Goal: Submit feedback/report problem: Provide input to the site owners about the experience or issues

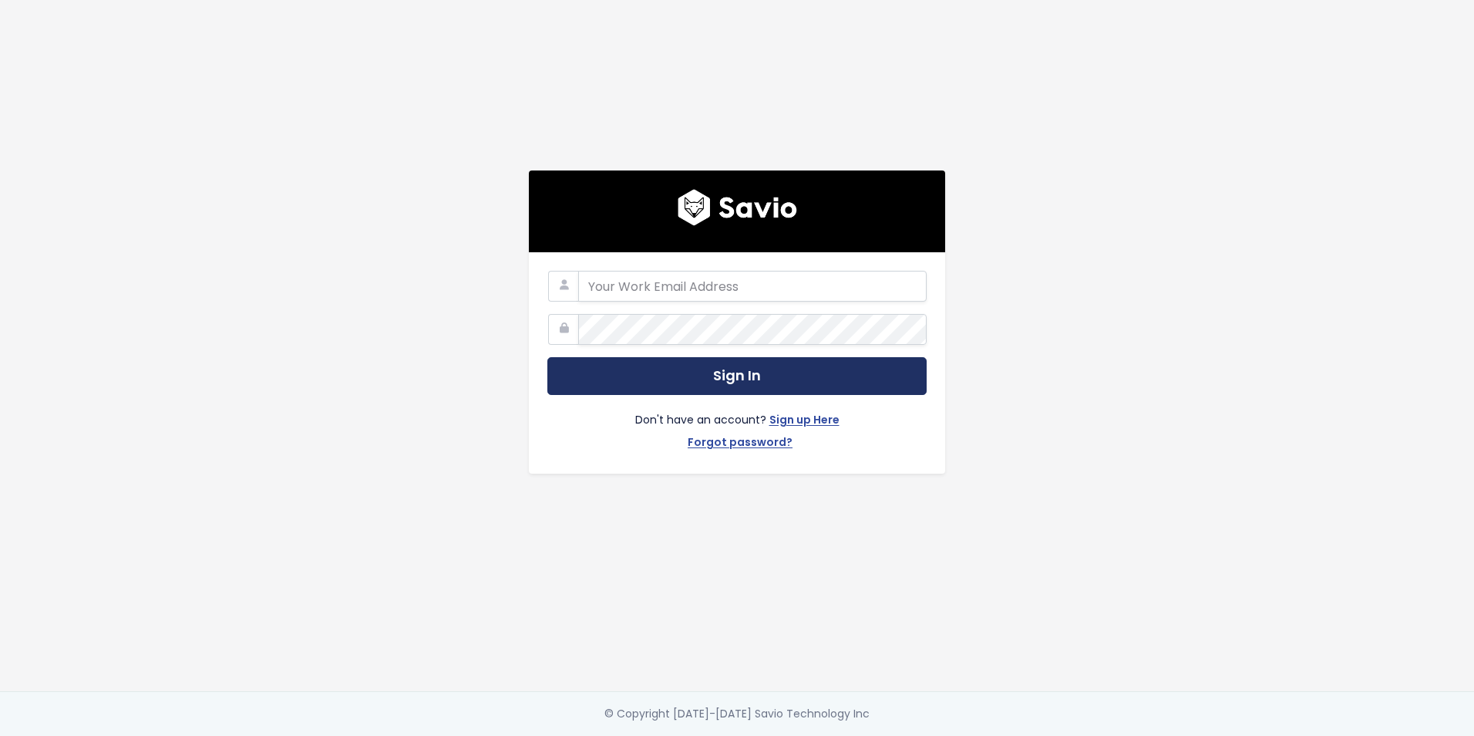
type input "daniel.ruiz@tai-software.com"
click at [776, 370] on button "Sign In" at bounding box center [737, 376] width 379 height 38
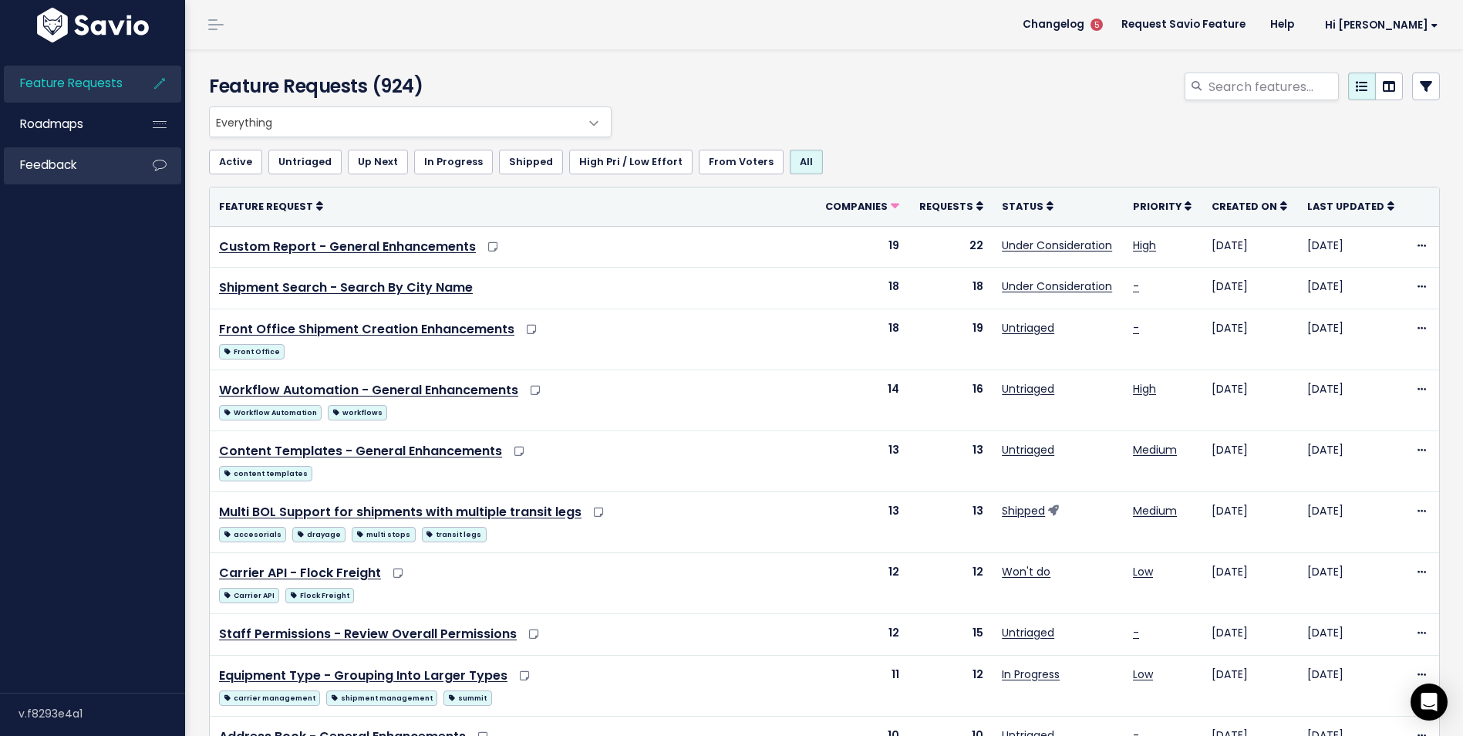
click at [121, 167] on link "Feedback" at bounding box center [66, 164] width 124 height 35
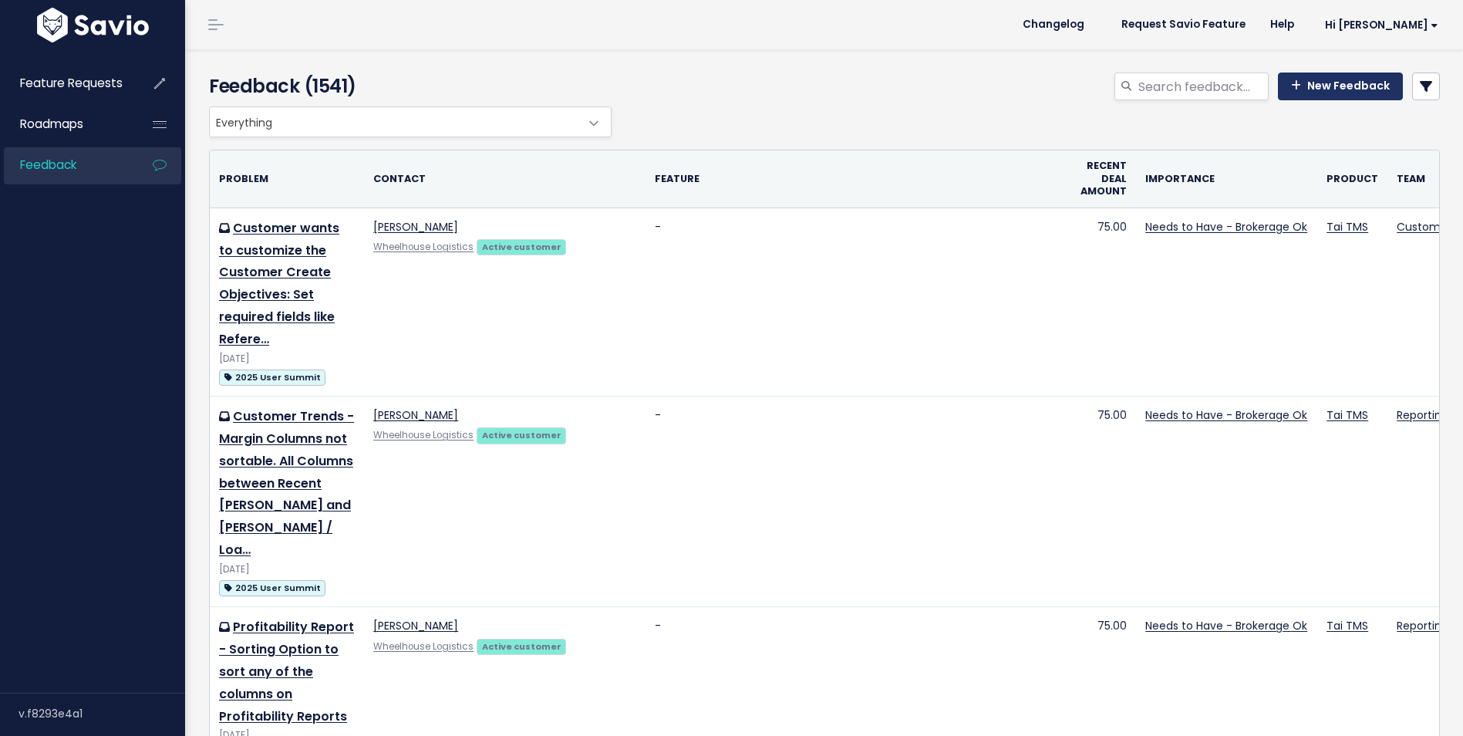
click at [1323, 76] on link "New Feedback" at bounding box center [1340, 86] width 125 height 28
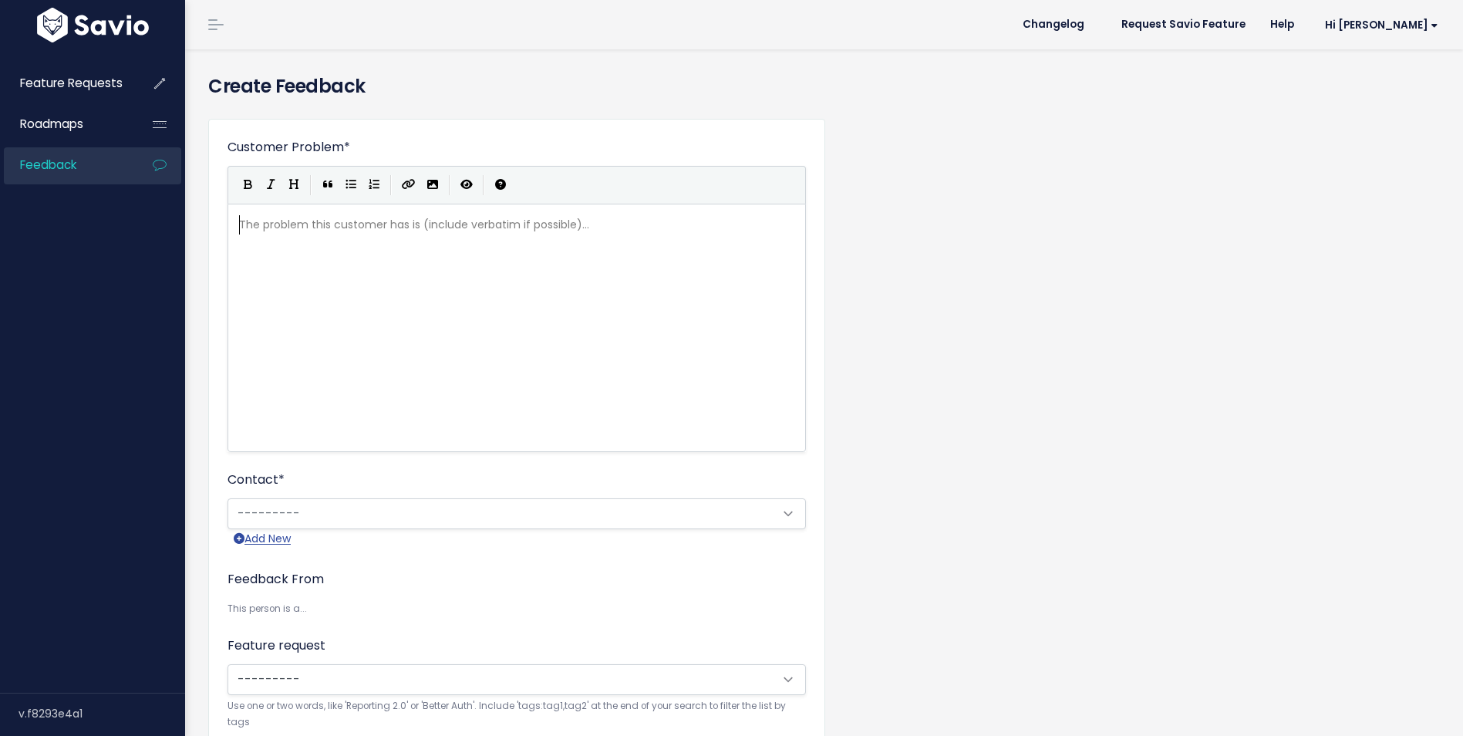
scroll to position [2, 0]
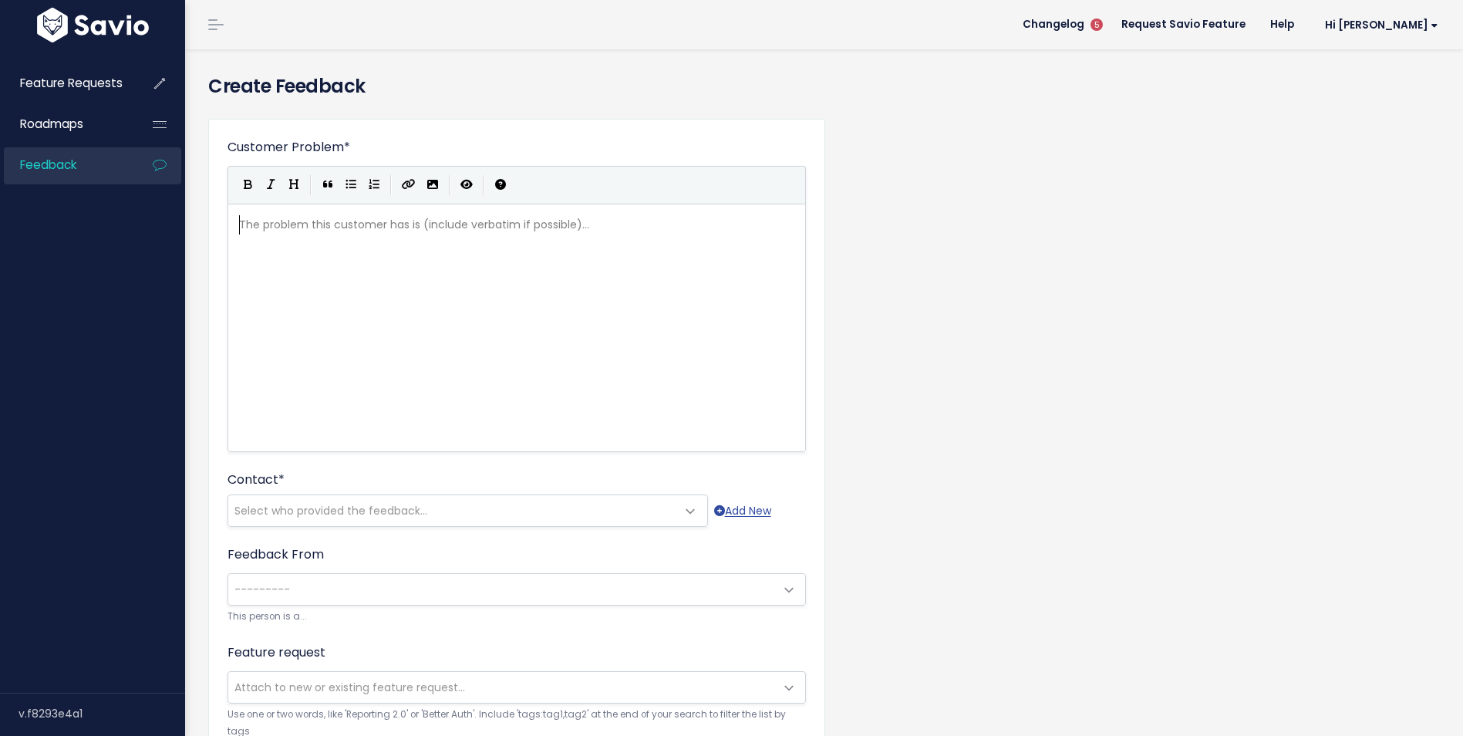
click at [530, 234] on pre "​" at bounding box center [522, 224] width 573 height 19
type textarea "Currently"
type textarea "Issue: The"
click at [334, 220] on pre "Issue: The" at bounding box center [522, 224] width 573 height 19
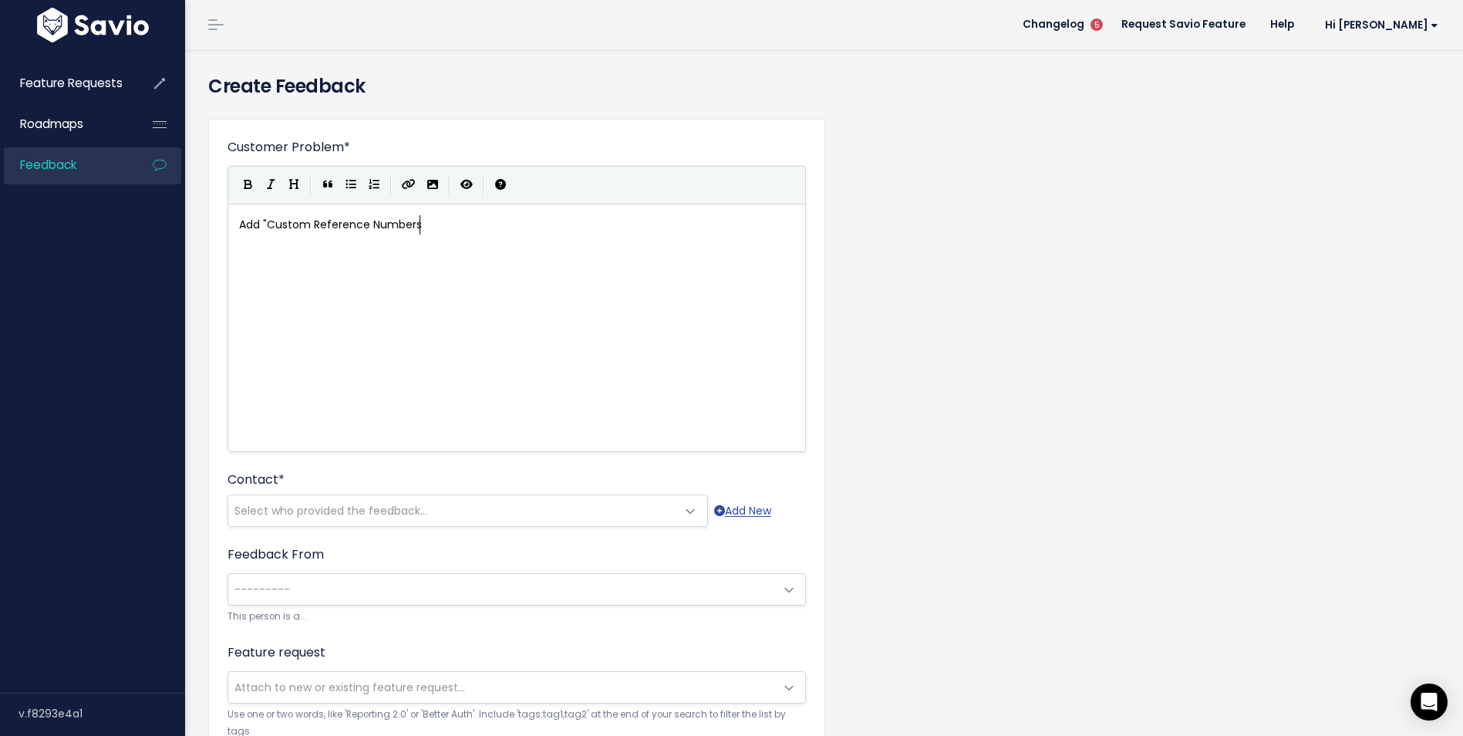
type textarea "Add "Custom Reference Numbers""
type textarea "to the Shipment Importer template"
type textarea "Thi"
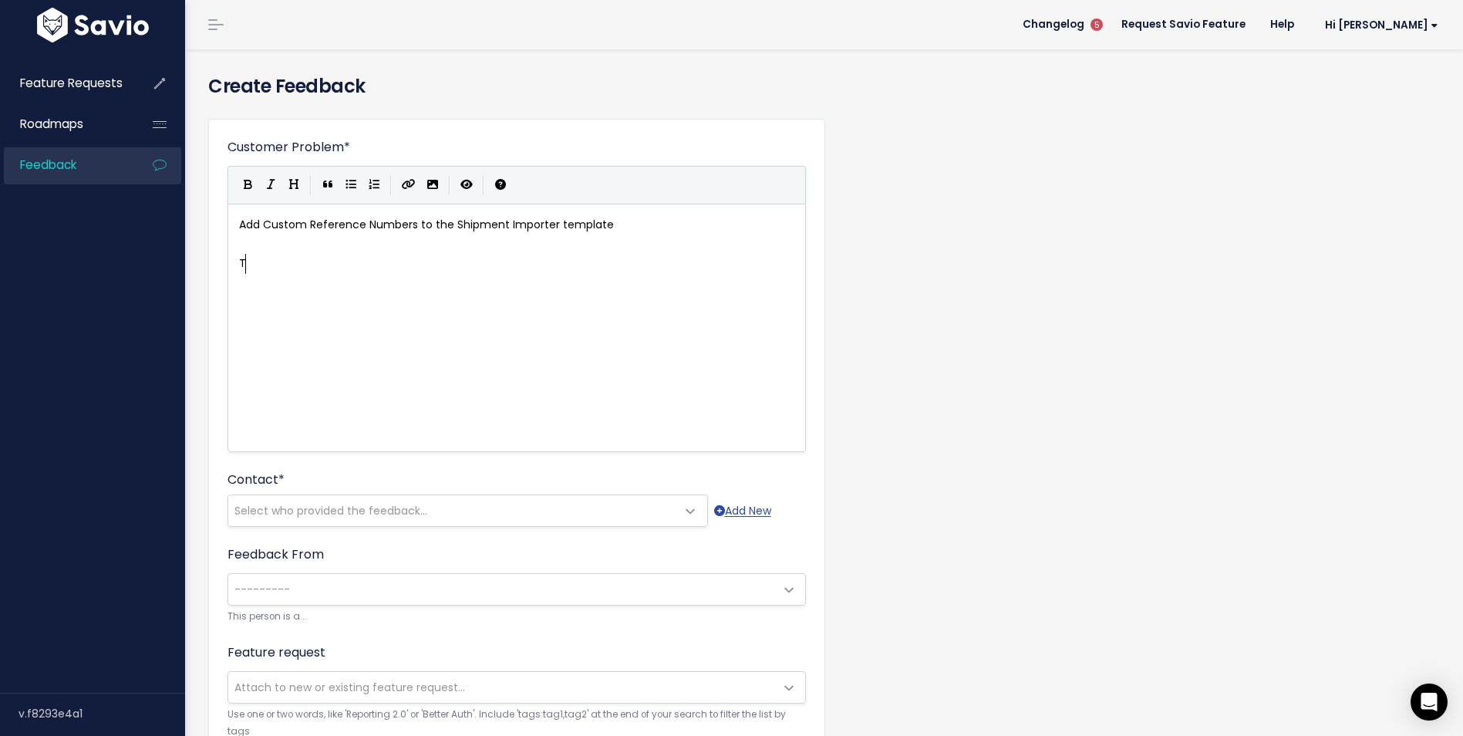
scroll to position [5, 14]
drag, startPoint x: 655, startPoint y: 221, endPoint x: 135, endPoint y: 223, distance: 519.8
type textarea "Issue: Currently, when add"
type textarea "creating shipment thry"
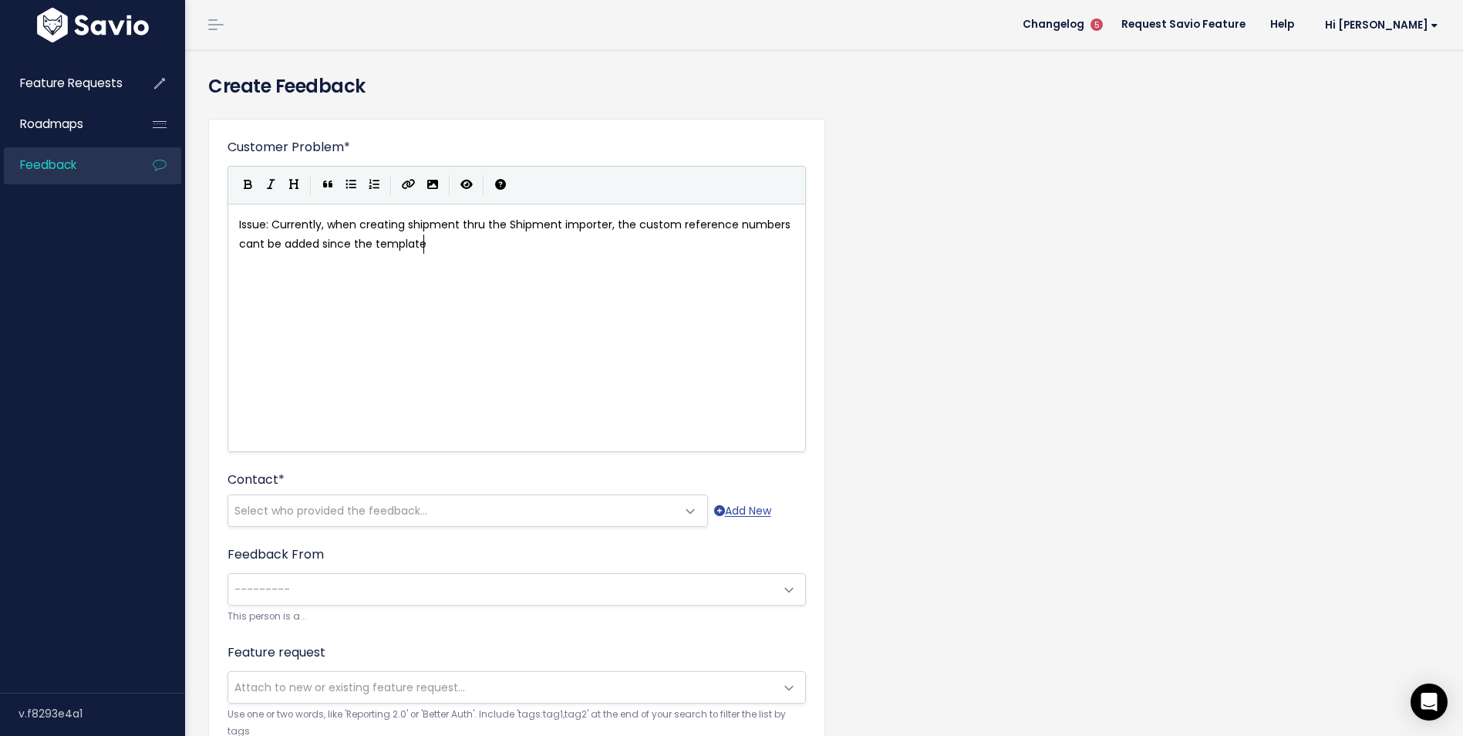
type textarea "u the Shipment importer, the custom reference numbers cant be added since the t…"
type textarea "does not have them. At the moment, we support"
paste textarea ","
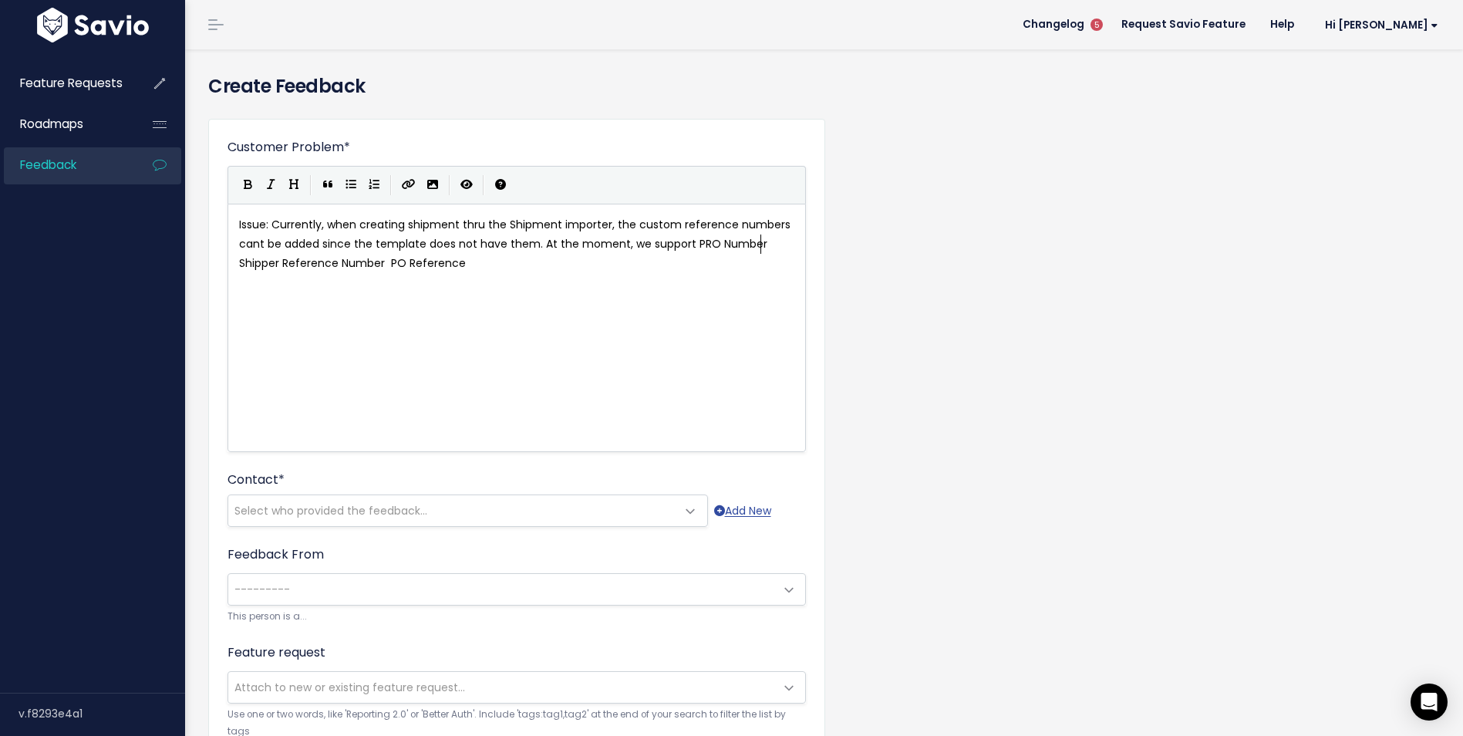
click at [765, 244] on pre "Issue: Currently, when creating shipment thru the Shipment importer, the custom…" at bounding box center [522, 244] width 573 height 59
type textarea ","
click at [430, 265] on span at bounding box center [433, 263] width 6 height 19
type textarea "&"
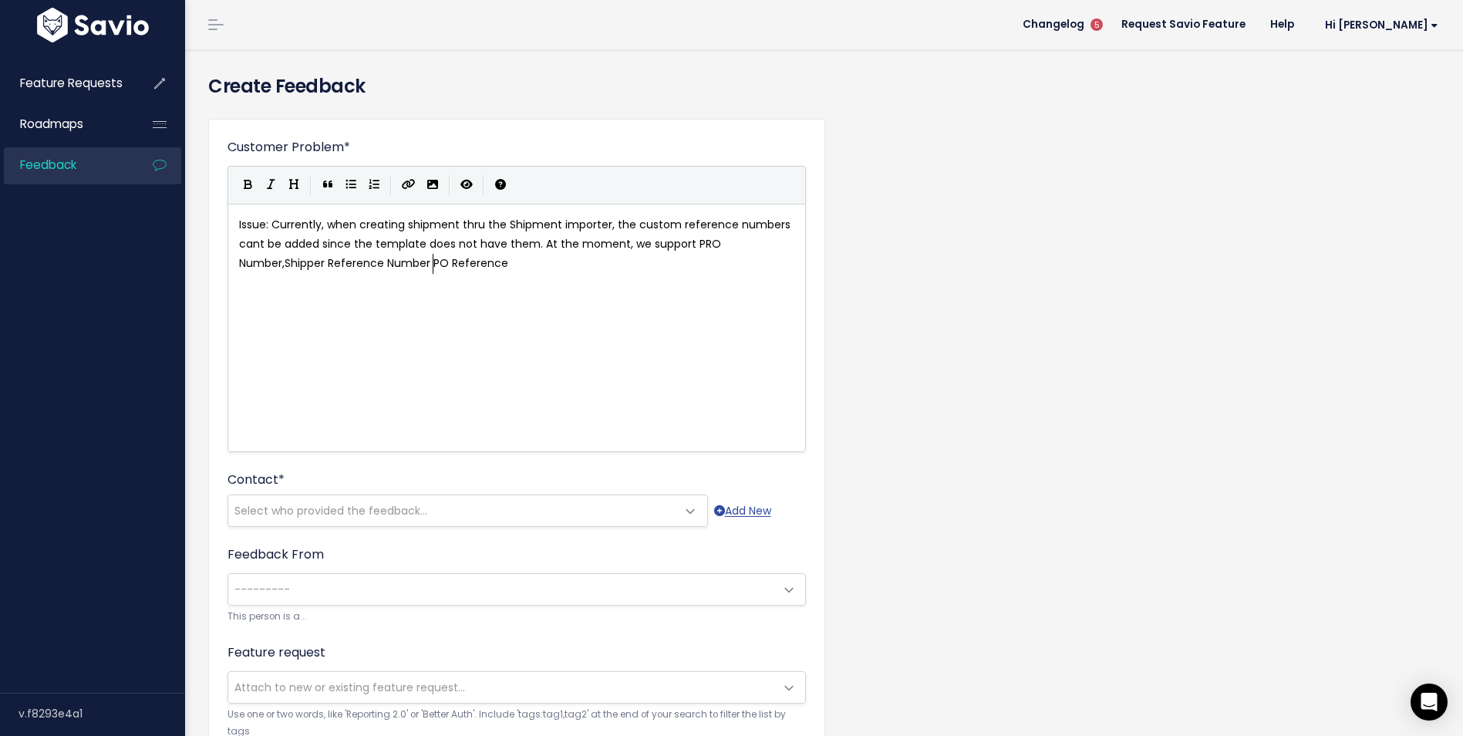
scroll to position [5, 9]
click at [544, 262] on pre "Issue: Currently, when creating shipment thru the Shipment importer, the custom…" at bounding box center [522, 244] width 573 height 59
type textarea "Solution: Add the"
type textarea "Custom Reference Numbers to the shipment importer template."
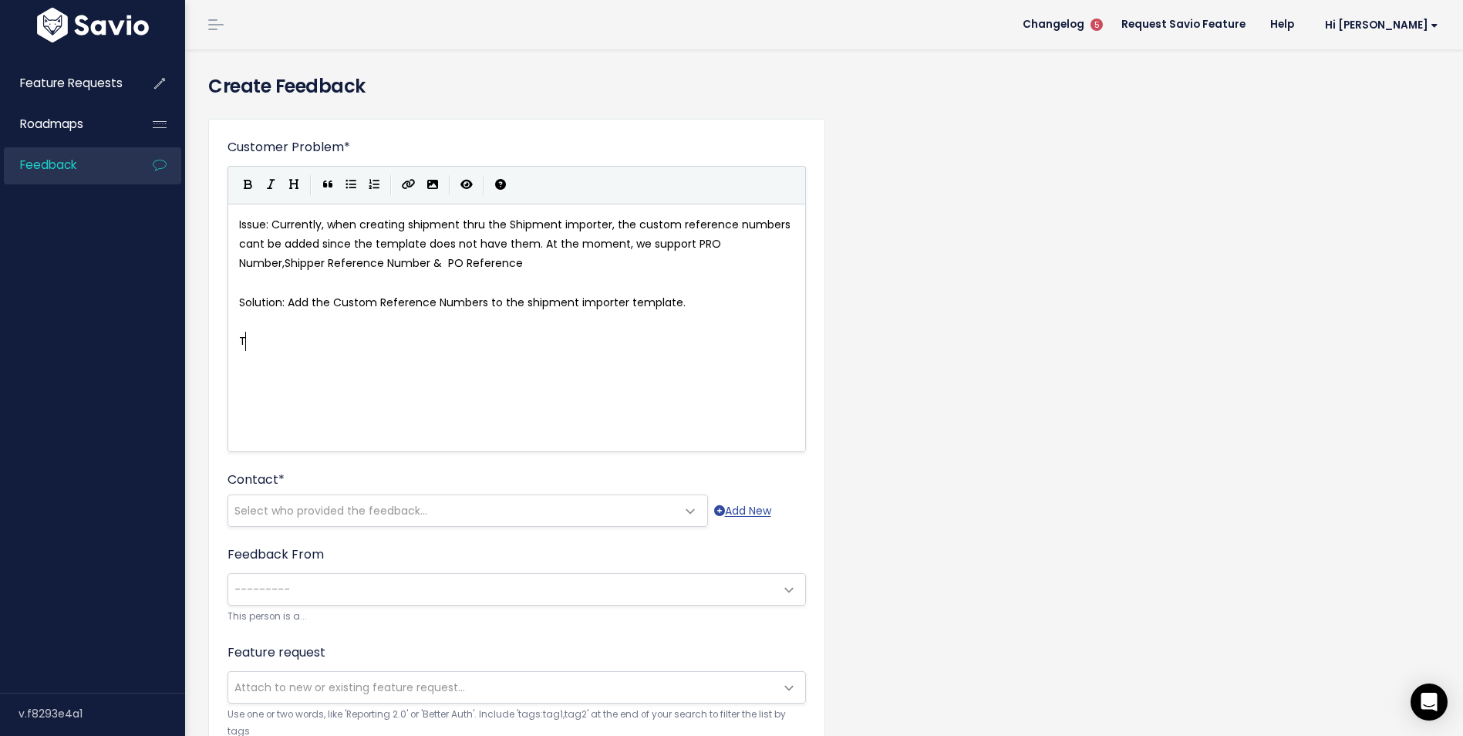
type textarea "This"
type textarea "This f"
click at [456, 495] on span "Select who provided the feedback..." at bounding box center [452, 510] width 448 height 31
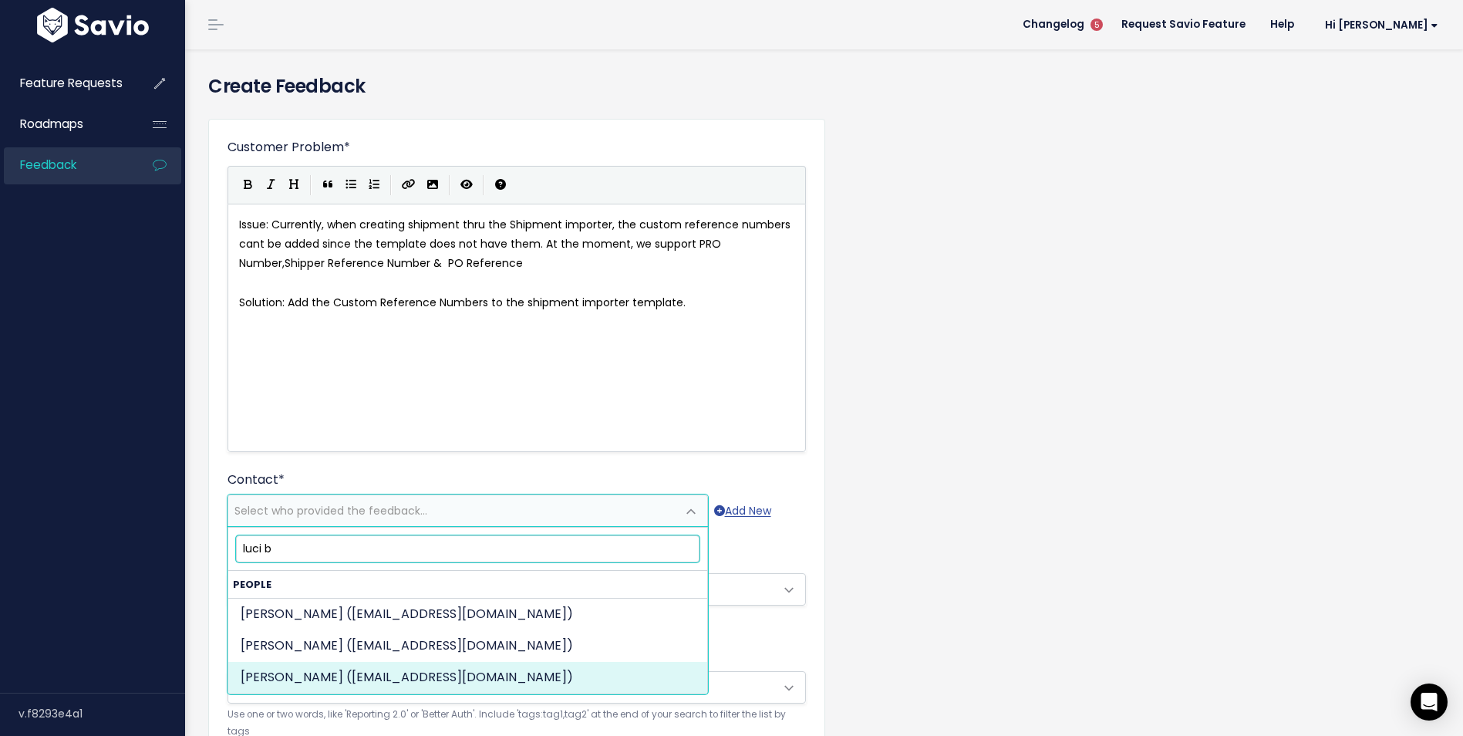
type input "luci b"
select select "ACTIVE"
select select "62827013"
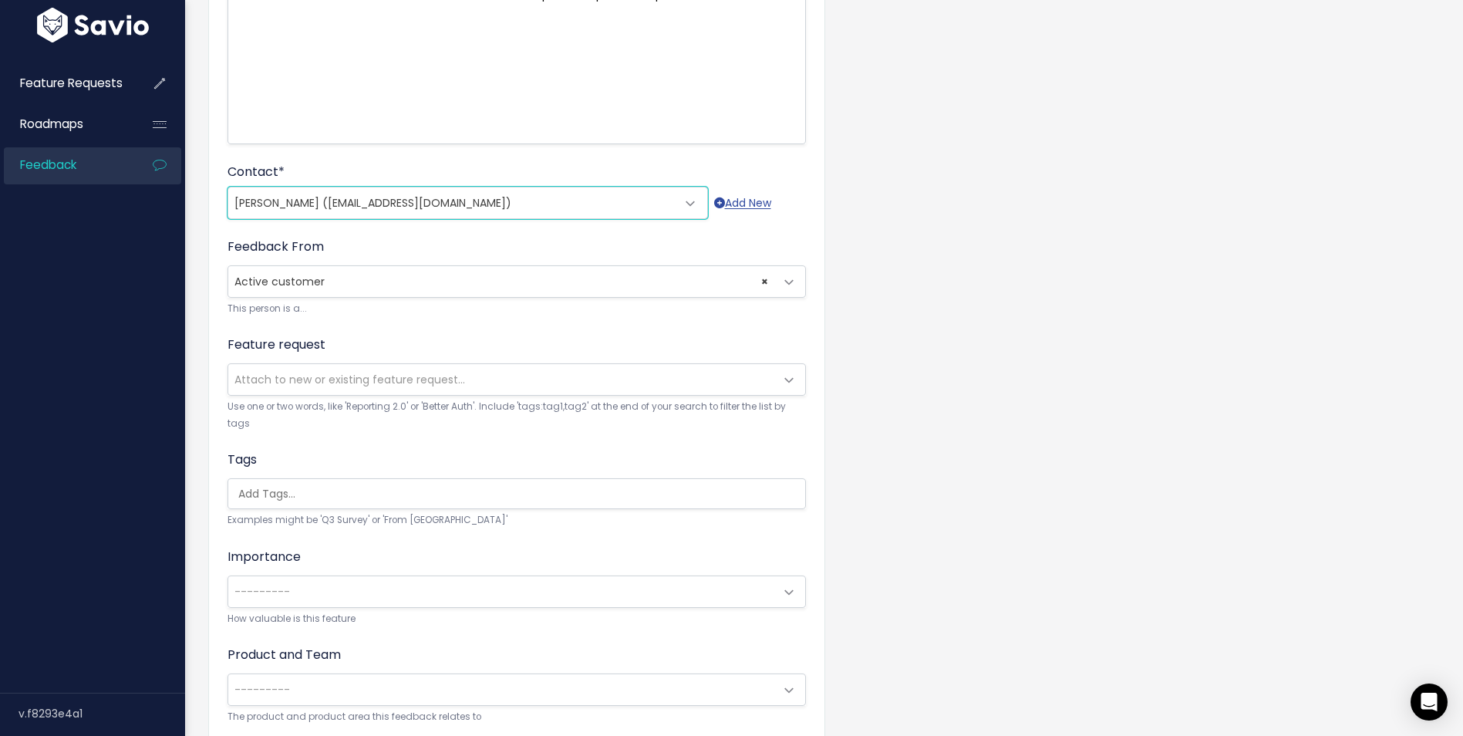
scroll to position [386, 0]
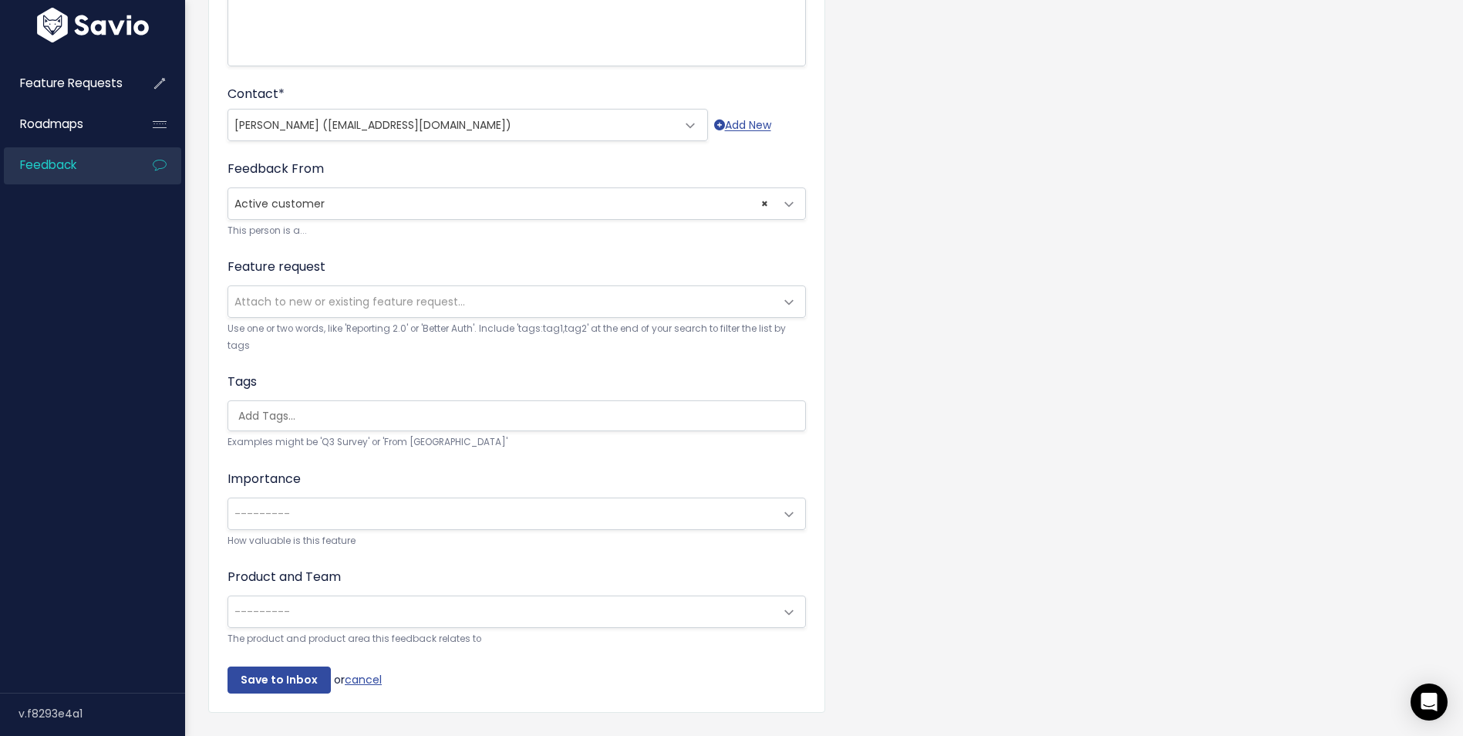
click at [335, 298] on span "Attach to new or existing feature request..." at bounding box center [349, 301] width 231 height 15
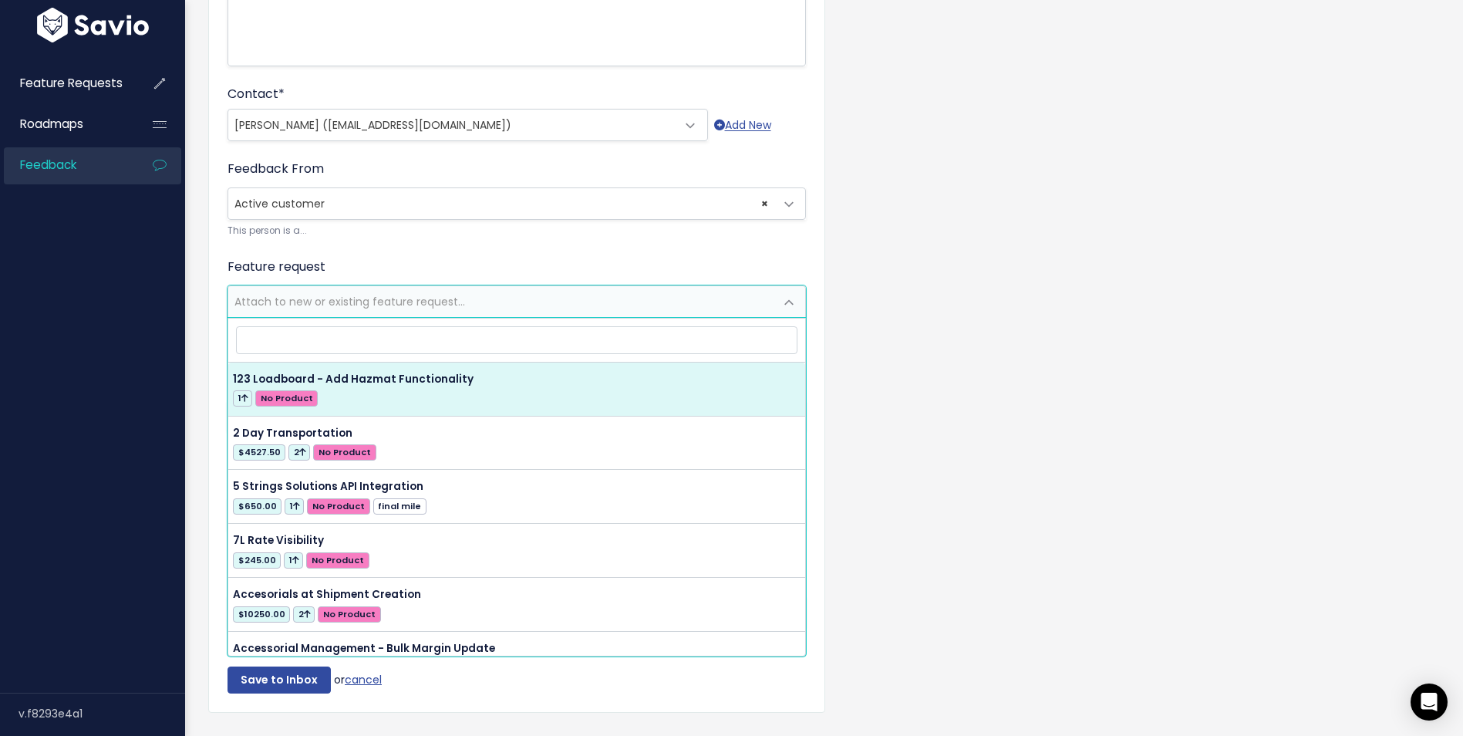
click at [335, 298] on span "Attach to new or existing feature request..." at bounding box center [349, 301] width 231 height 15
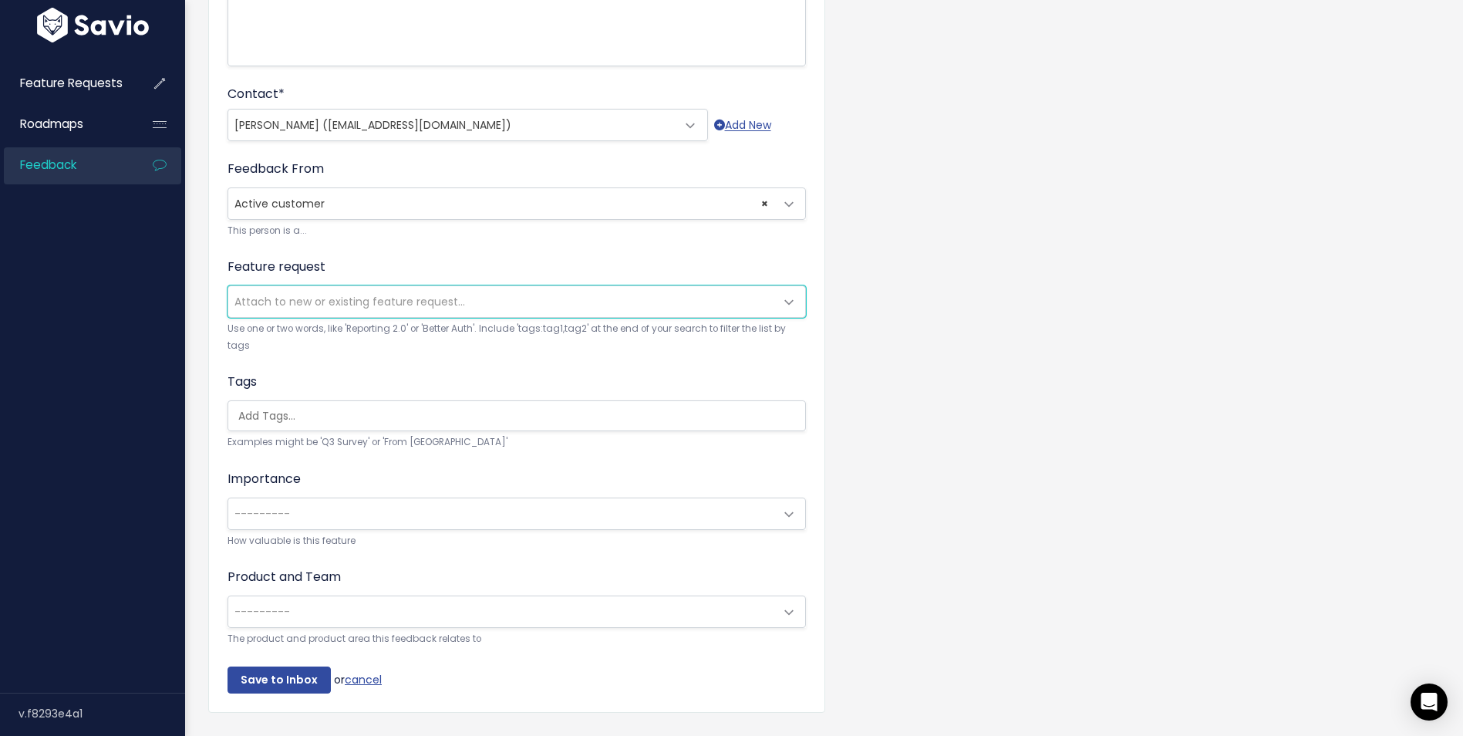
scroll to position [434, 0]
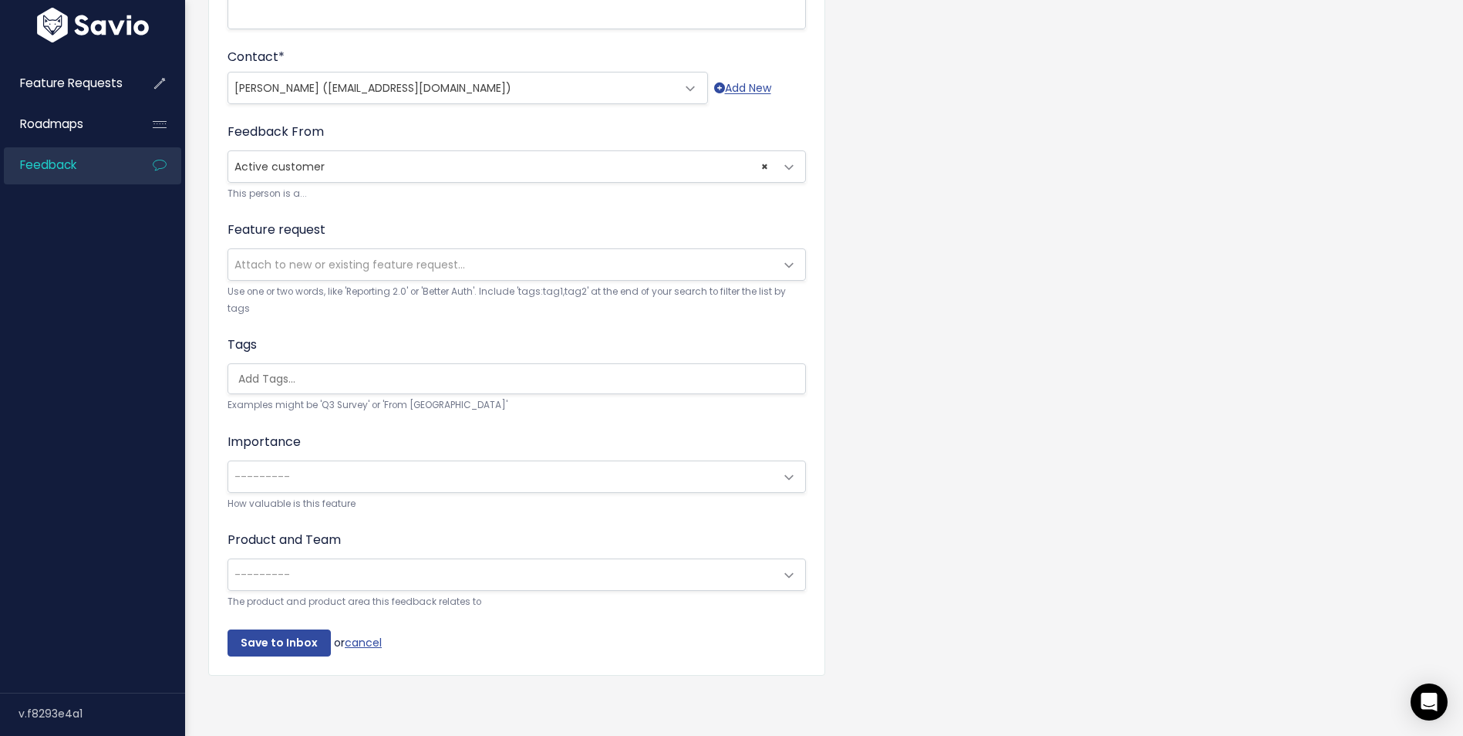
click at [440, 560] on span "---------" at bounding box center [501, 574] width 546 height 31
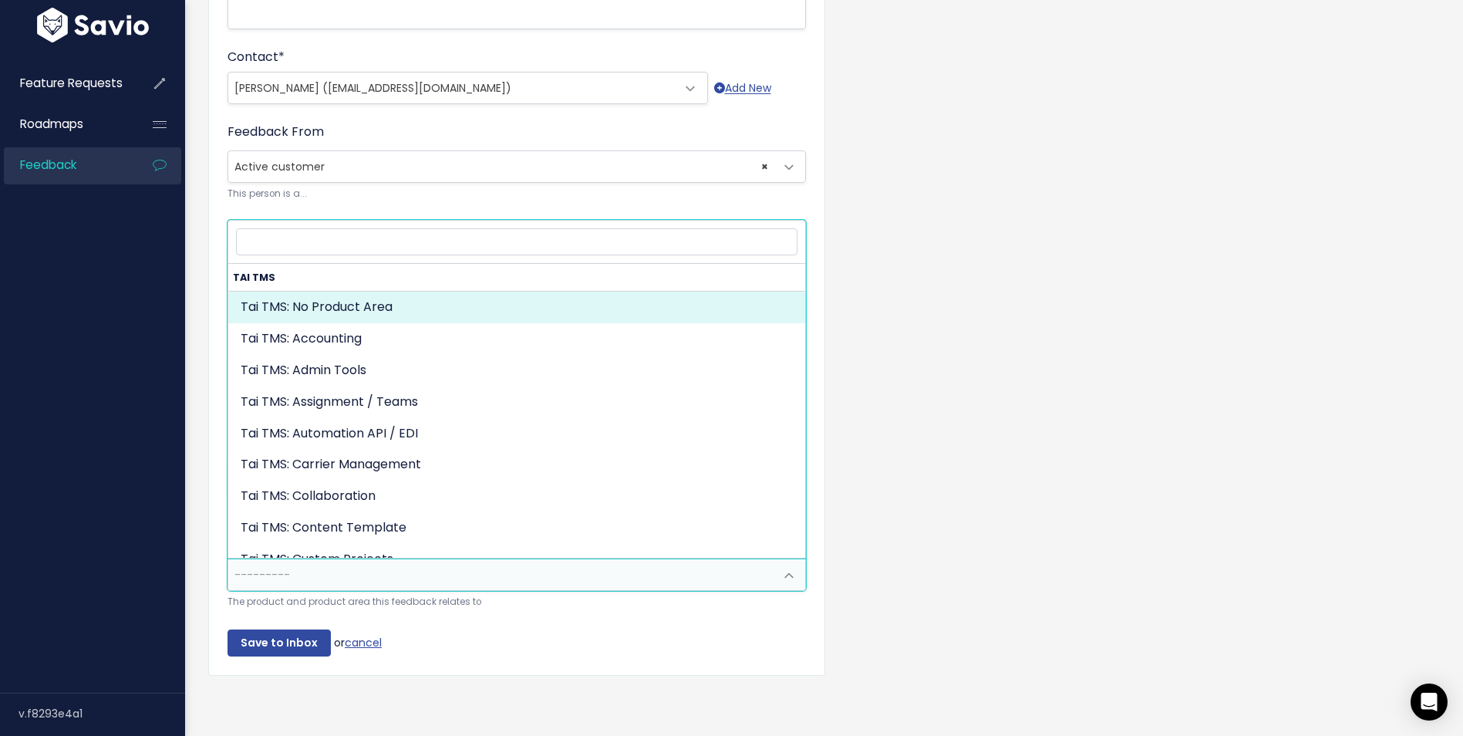
click at [304, 577] on span "---------" at bounding box center [501, 574] width 546 height 31
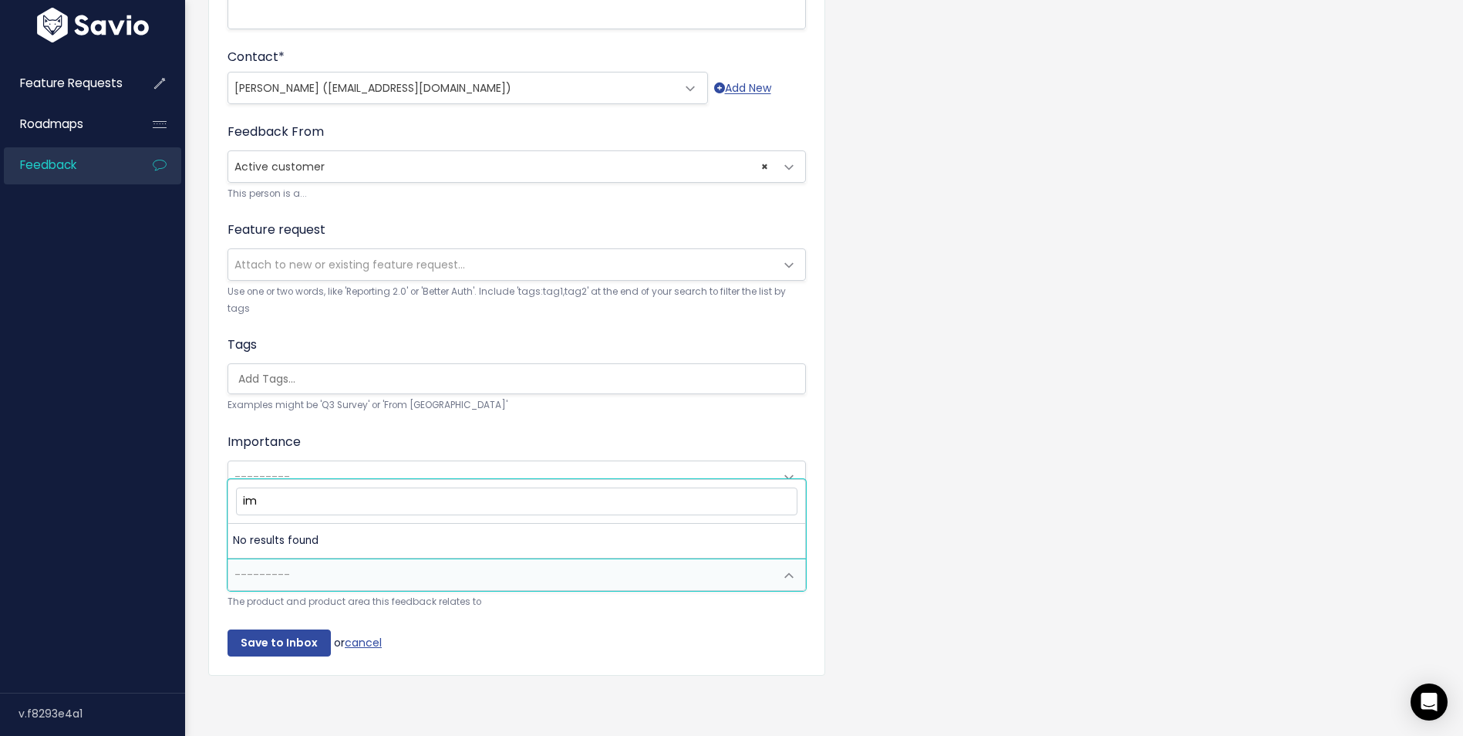
type input "i"
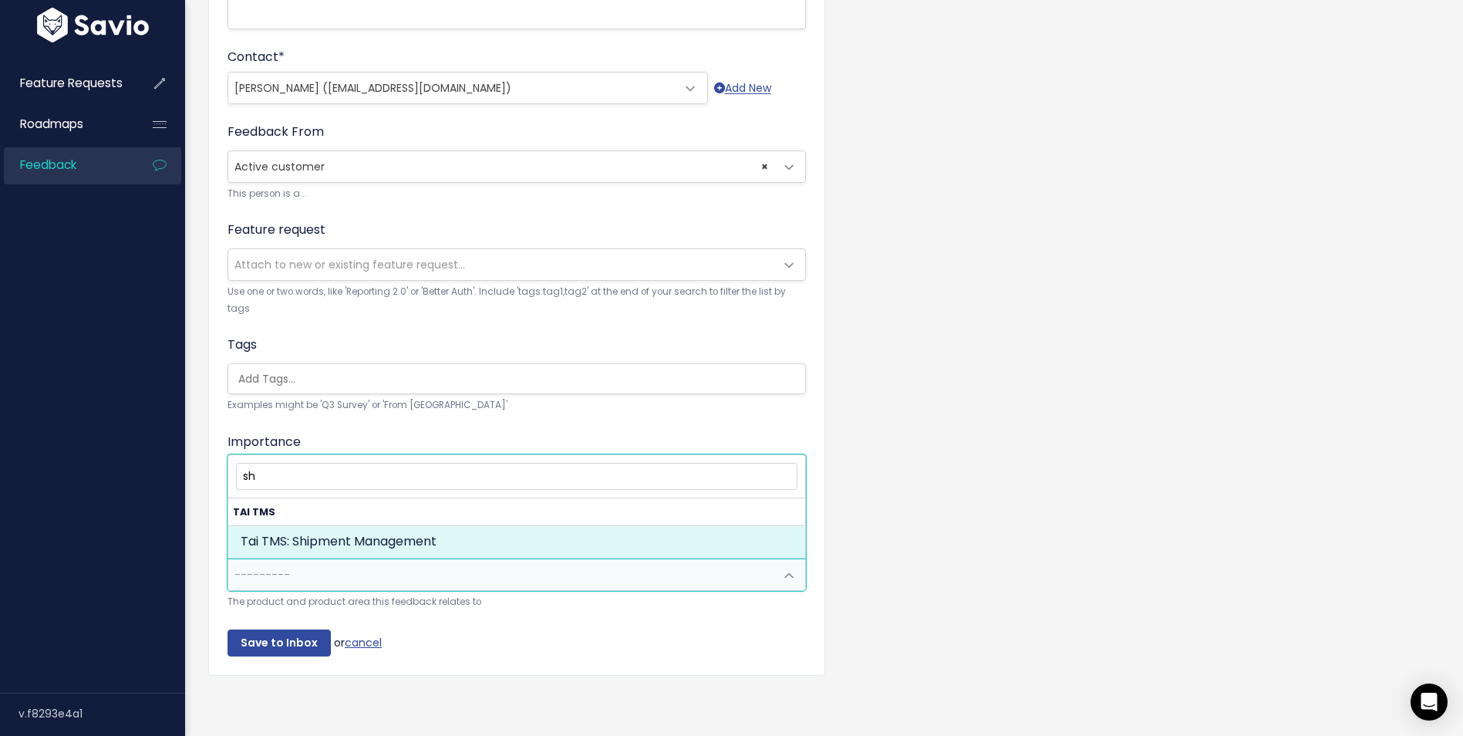
type input "s"
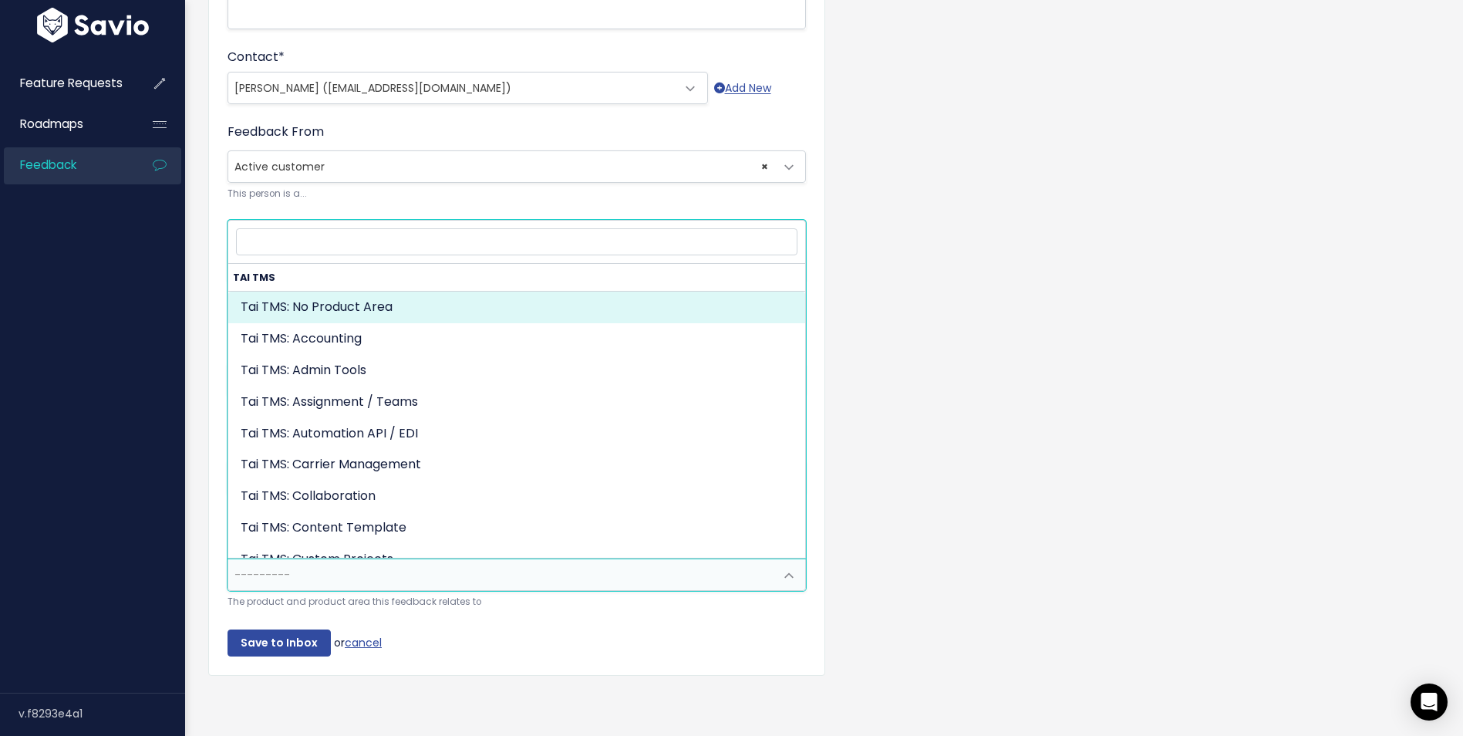
click at [194, 546] on div "Add Customer Feedback Things to know When entering a Feature Request, you can c…" at bounding box center [824, 181] width 1278 height 1109
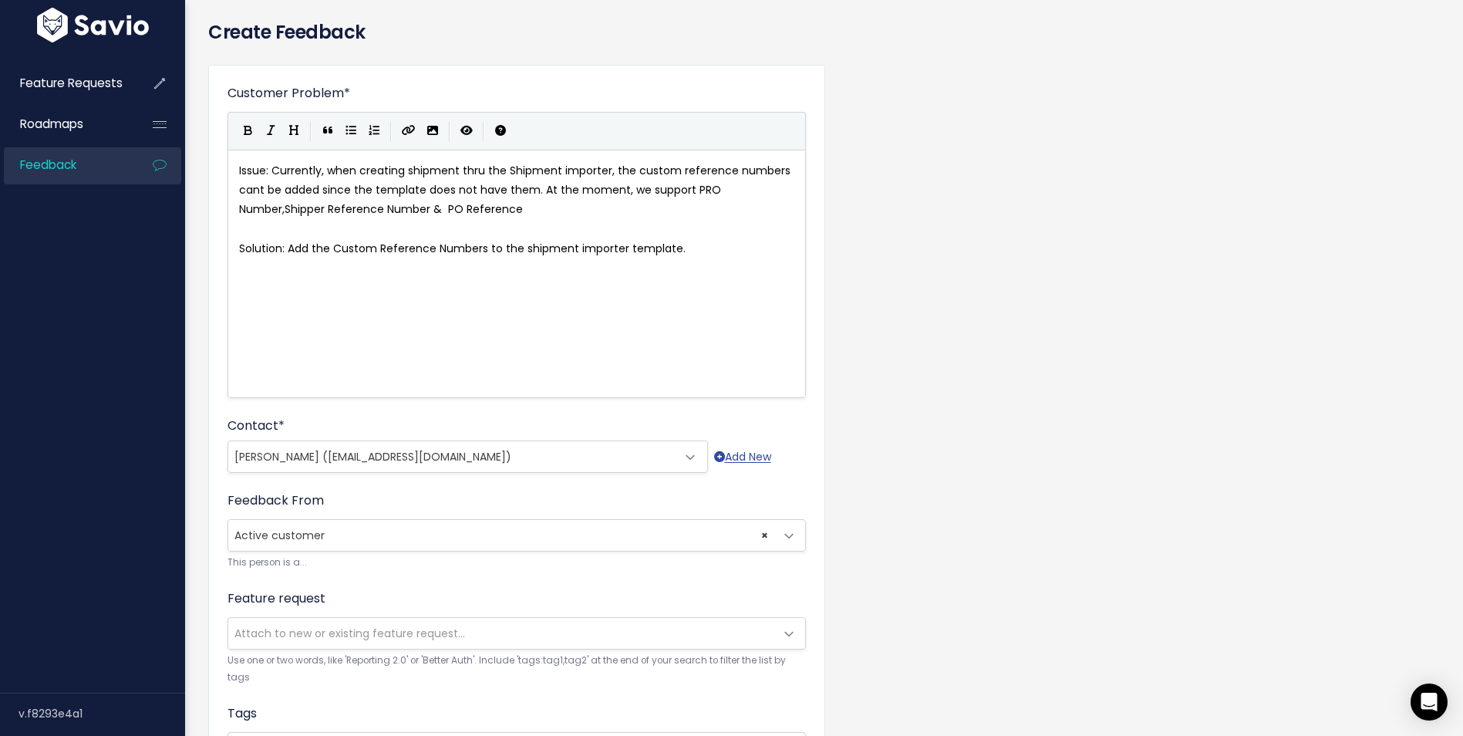
scroll to position [0, 0]
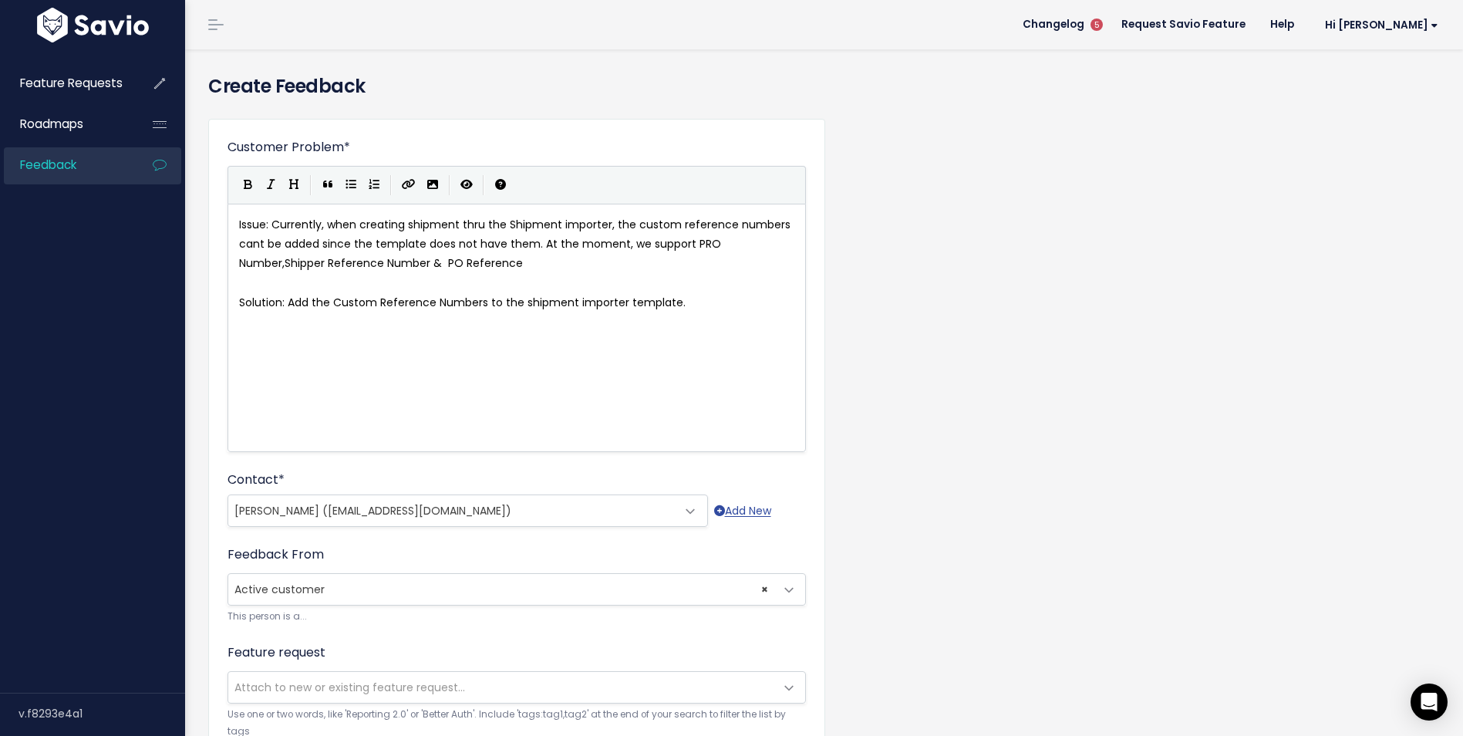
click at [334, 143] on label "Customer Problem *" at bounding box center [288, 147] width 123 height 19
click at [0, 0] on textarea "Issue: Currently, when creating shipment thru the Shipment importer, the custom…" at bounding box center [0, 0] width 0 height 0
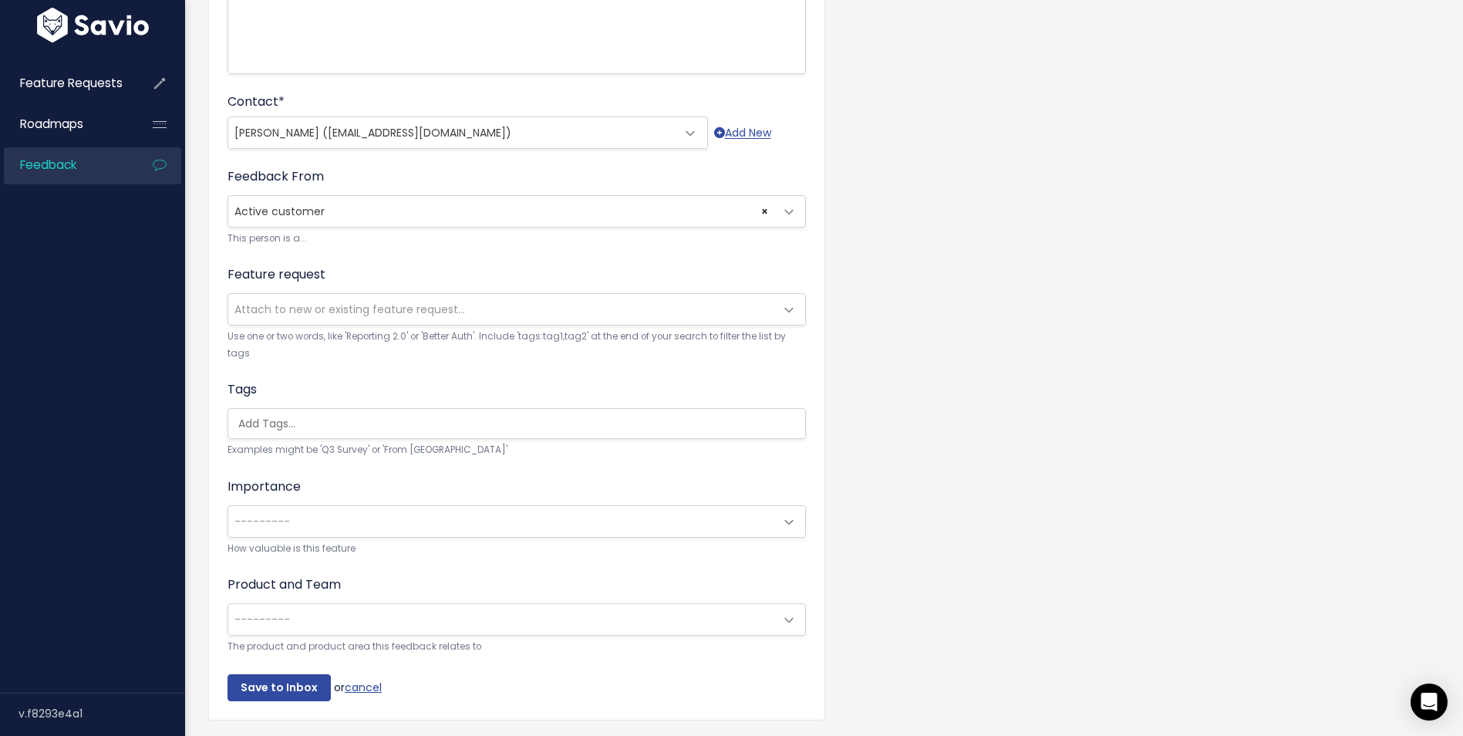
scroll to position [434, 0]
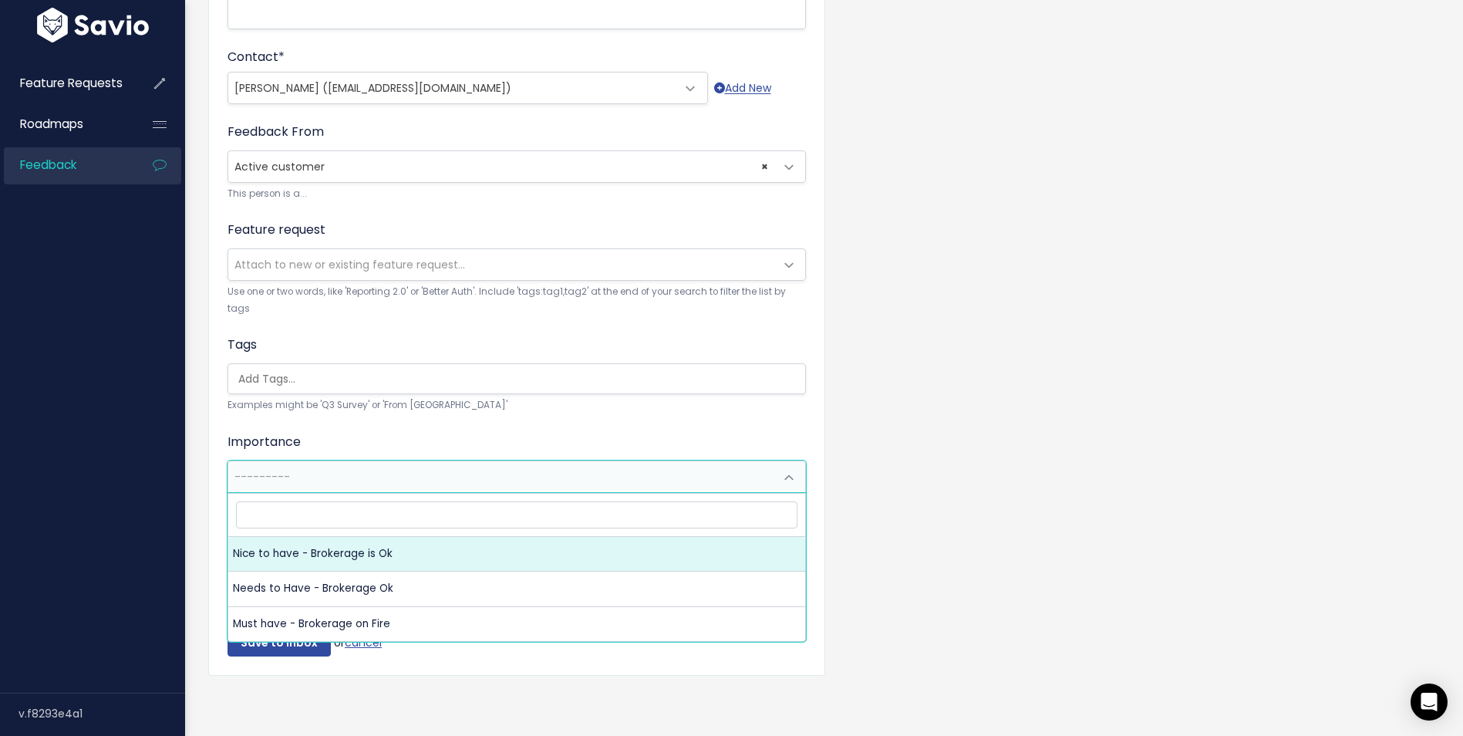
click at [288, 469] on span "---------" at bounding box center [262, 476] width 56 height 15
click at [310, 461] on span "× Nice to have - Brokerage is Ok" at bounding box center [501, 476] width 546 height 31
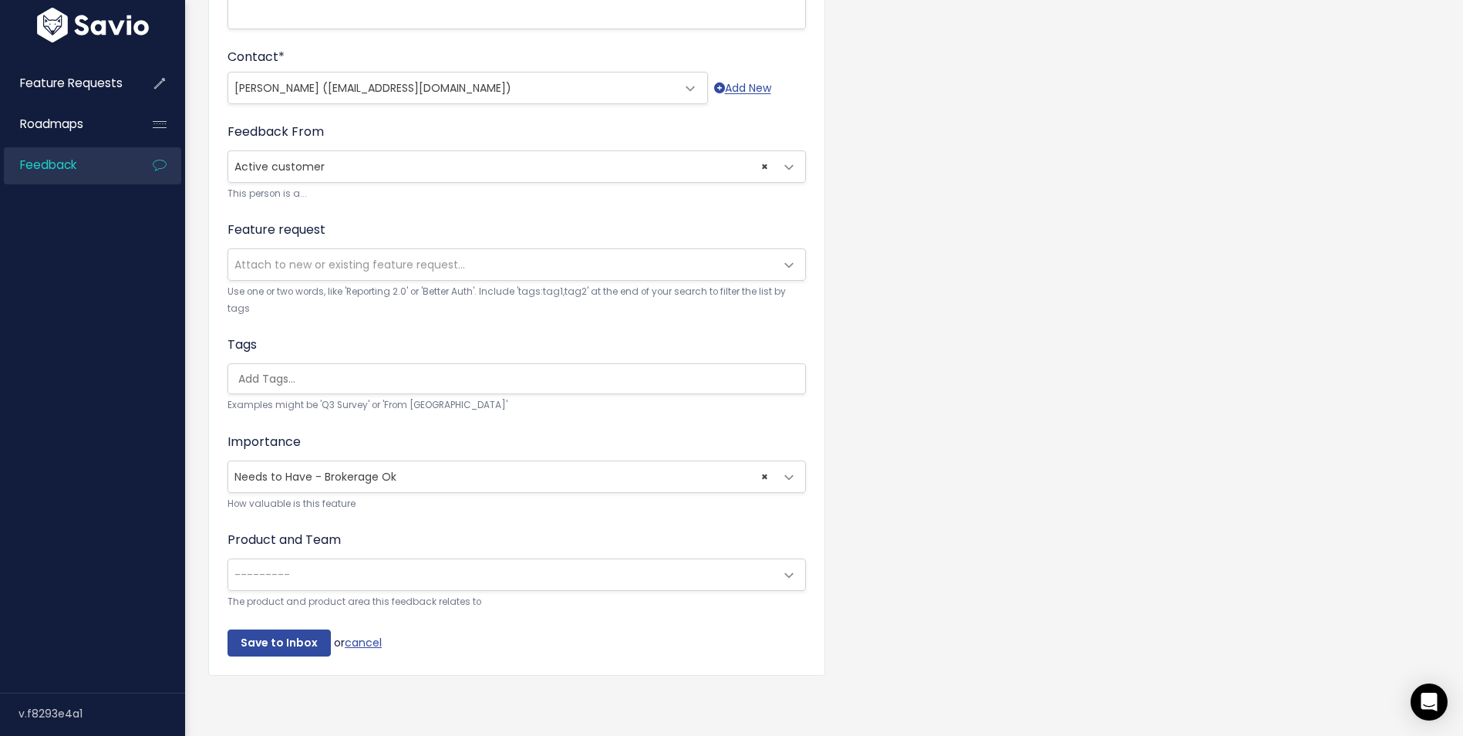
click at [311, 461] on span "× Needs to Have - Brokerage Ok" at bounding box center [501, 476] width 546 height 31
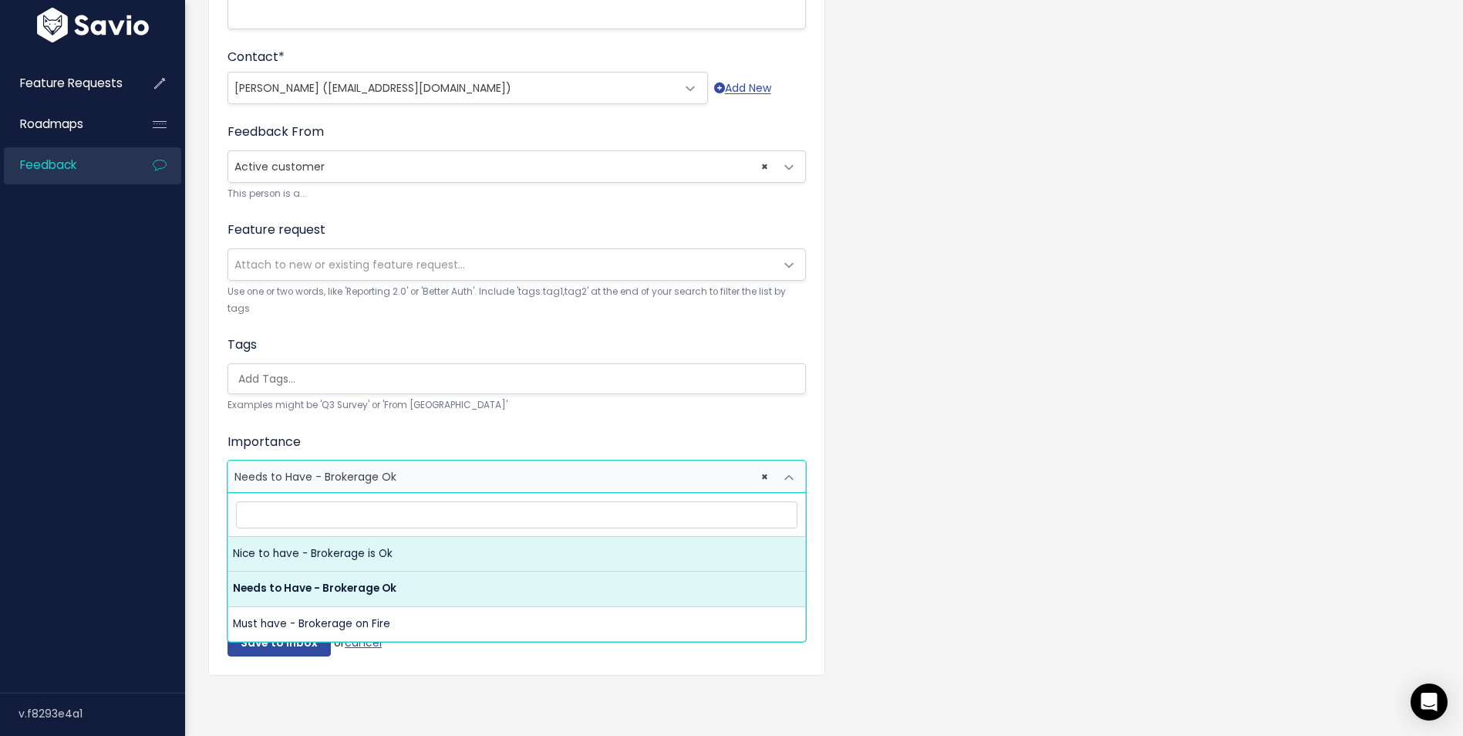
select select "NICE_TO_HAVE"
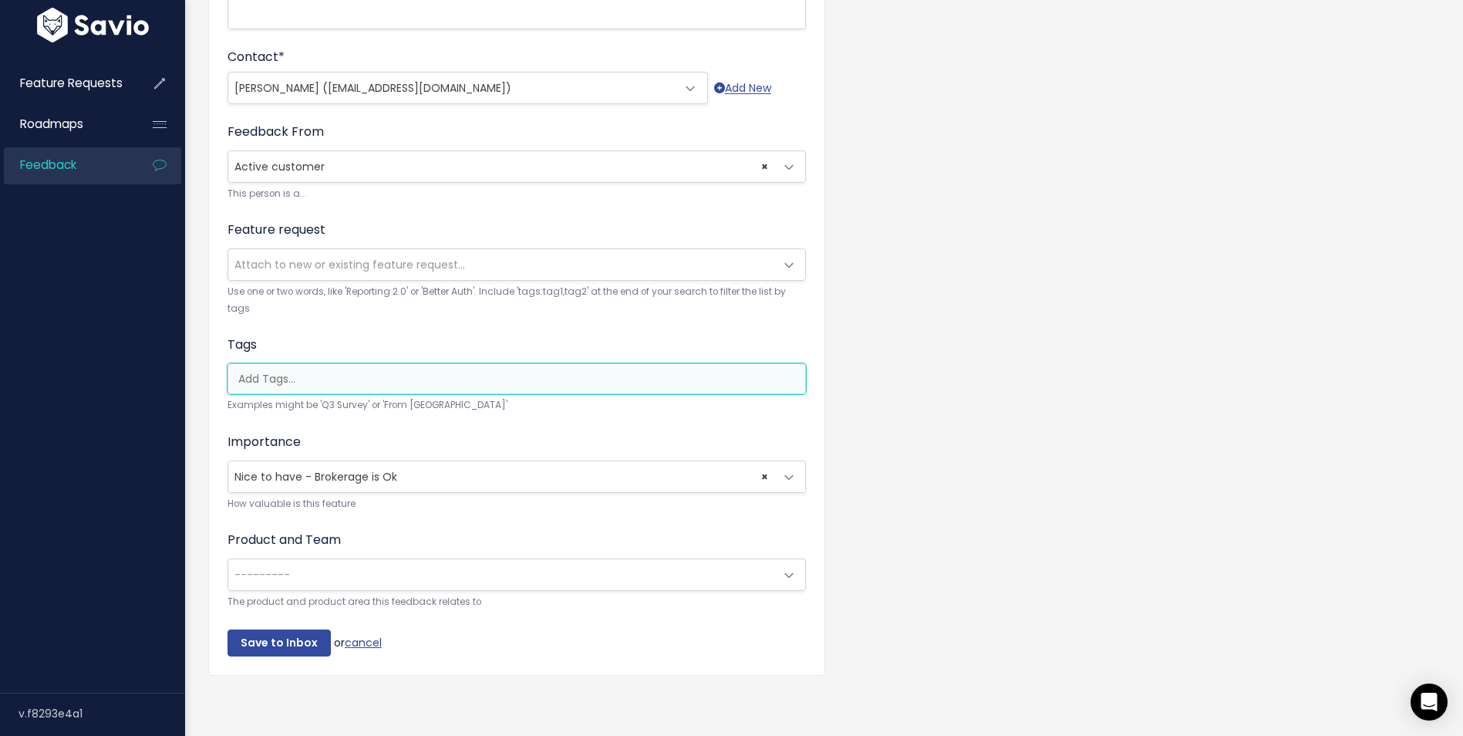
click at [290, 371] on input "search" at bounding box center [520, 379] width 577 height 16
type input "s"
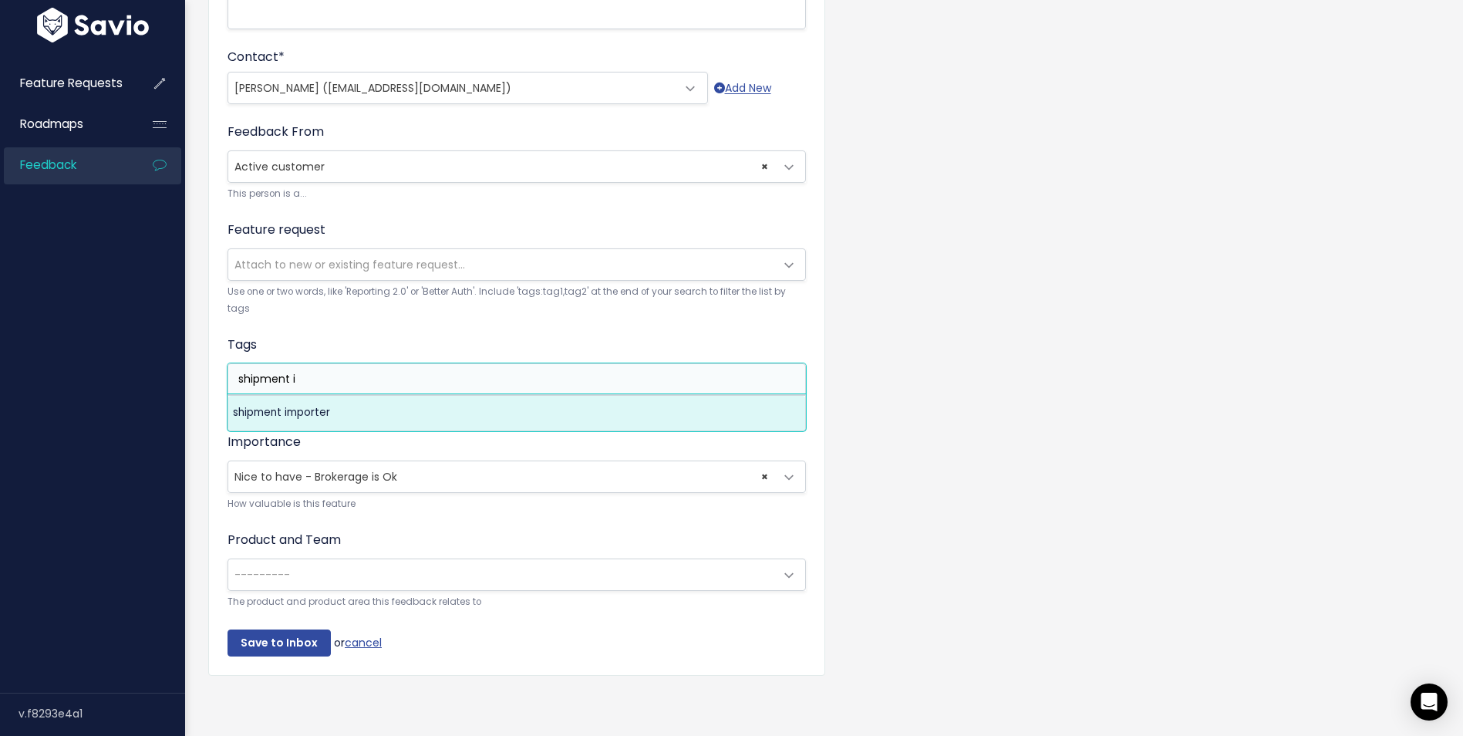
type input "shipment i"
select select "7424"
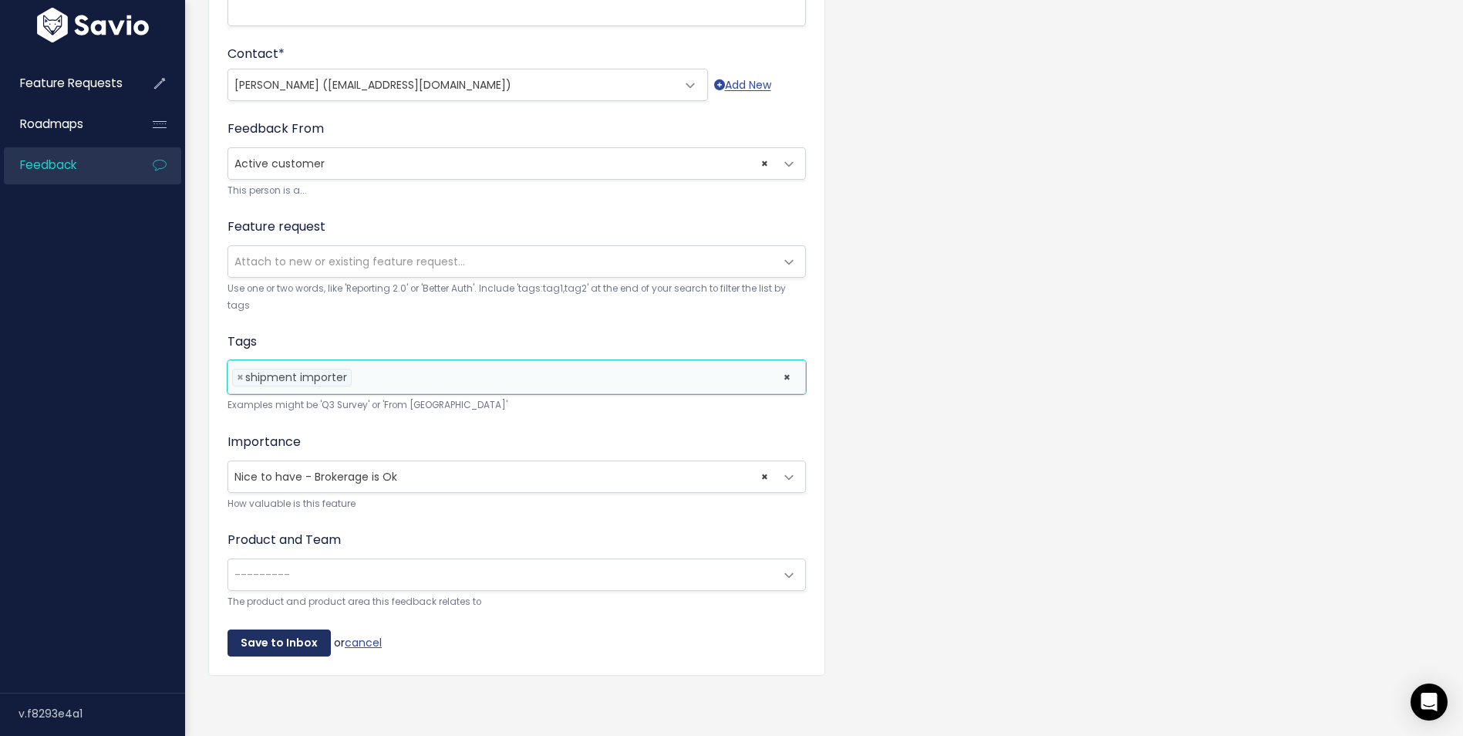
click at [298, 632] on input "Save to Inbox" at bounding box center [278, 643] width 103 height 28
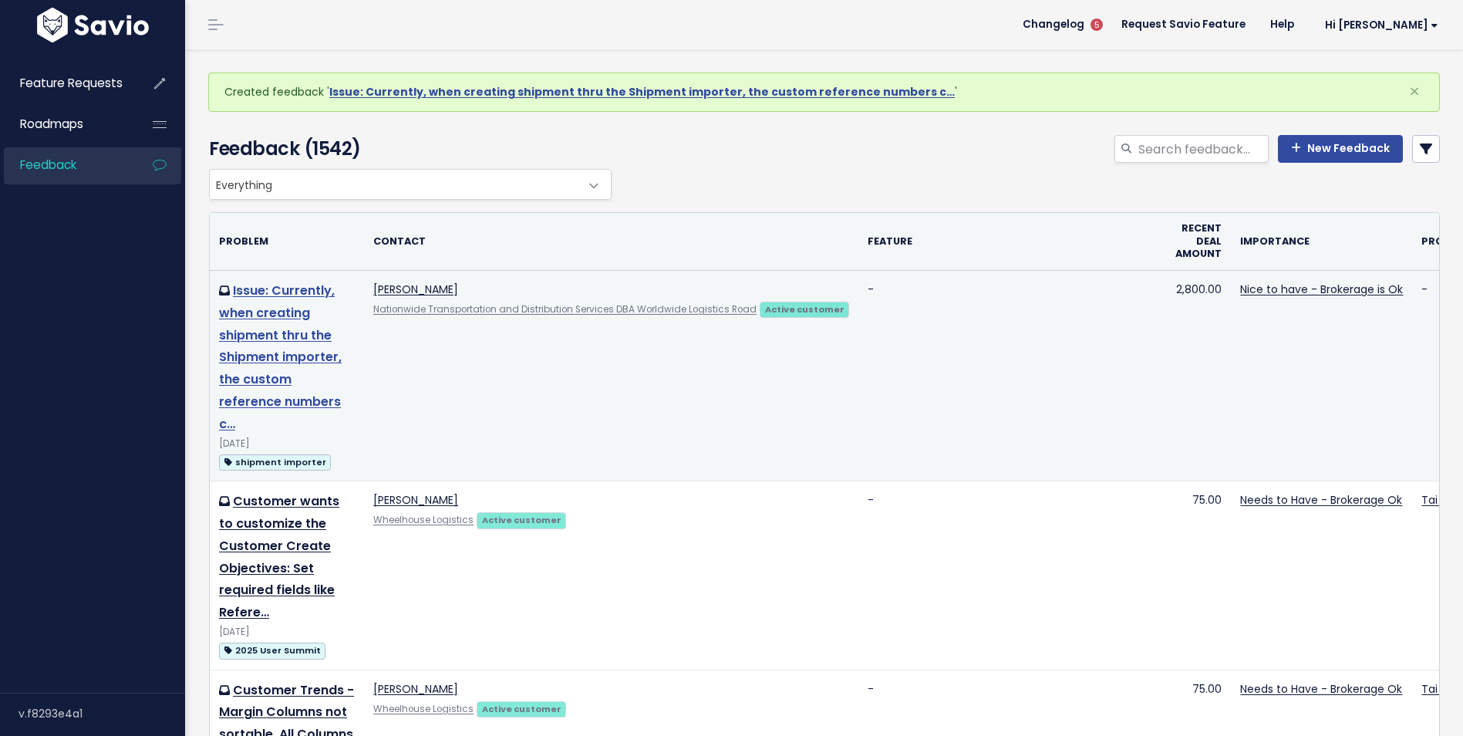
click at [289, 305] on link "Issue: Currently, when creating shipment thru the Shipment importer, the custom…" at bounding box center [280, 356] width 123 height 151
